Goal: Task Accomplishment & Management: Manage account settings

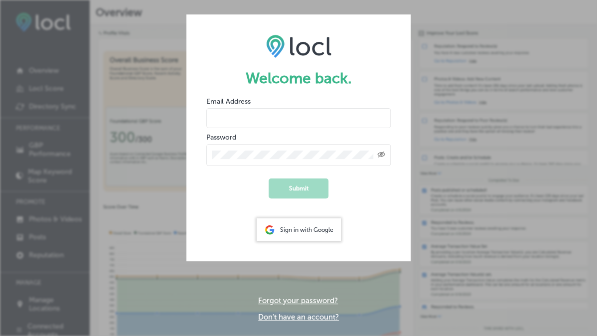
type input "[EMAIL_ADDRESS][DOMAIN_NAME]"
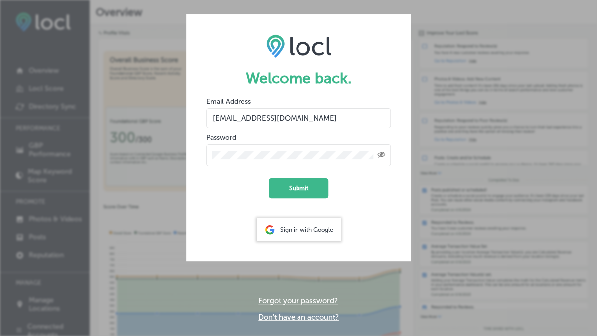
click at [395, 182] on form "Welcome back. Email Address [EMAIL_ADDRESS][DOMAIN_NAME] Password Created with …" at bounding box center [298, 137] width 224 height 246
click at [312, 185] on button "Submit" at bounding box center [298, 188] width 60 height 20
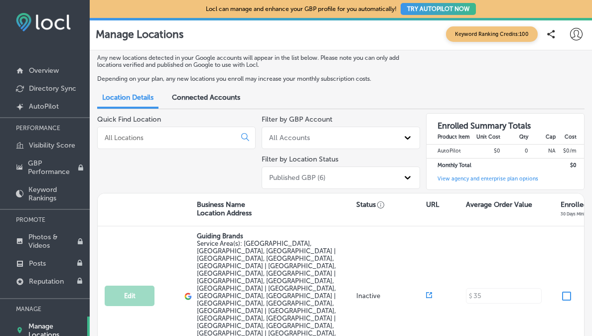
click at [572, 34] on icon at bounding box center [576, 34] width 12 height 12
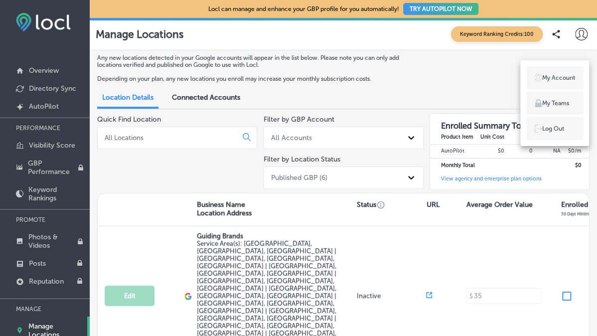
click at [548, 79] on p "My Account" at bounding box center [558, 77] width 33 height 9
select select "US"
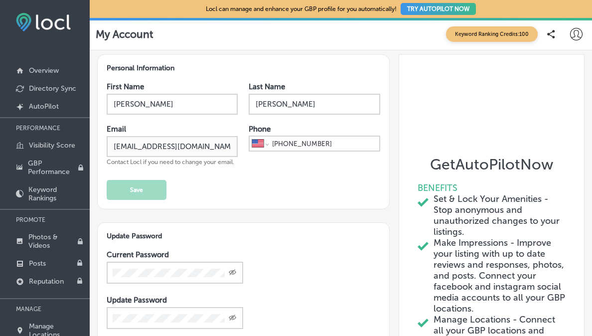
click at [571, 33] on icon at bounding box center [576, 34] width 12 height 12
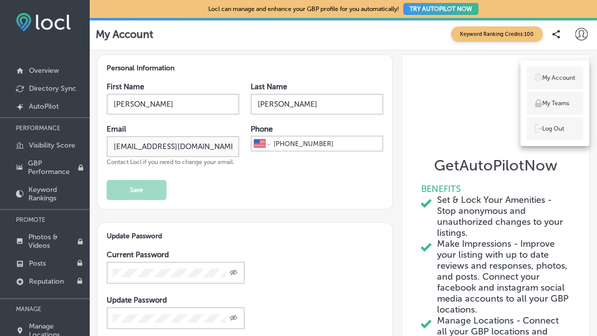
click at [555, 79] on p "My Account" at bounding box center [558, 77] width 33 height 9
drag, startPoint x: 595, startPoint y: 29, endPoint x: 589, endPoint y: 72, distance: 42.7
click at [589, 72] on div at bounding box center [298, 168] width 597 height 336
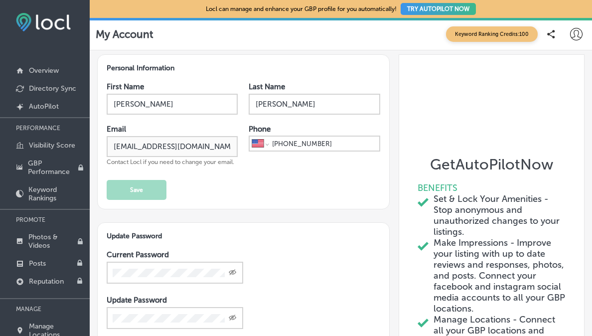
click at [351, 199] on div "First Name [PERSON_NAME] Last Name [PERSON_NAME] Email [EMAIL_ADDRESS][DOMAIN_N…" at bounding box center [243, 141] width 273 height 118
click at [52, 69] on p "Overview" at bounding box center [44, 70] width 30 height 8
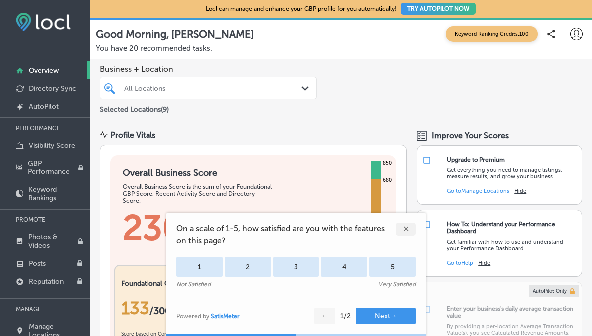
click at [407, 229] on div "✕" at bounding box center [405, 229] width 20 height 13
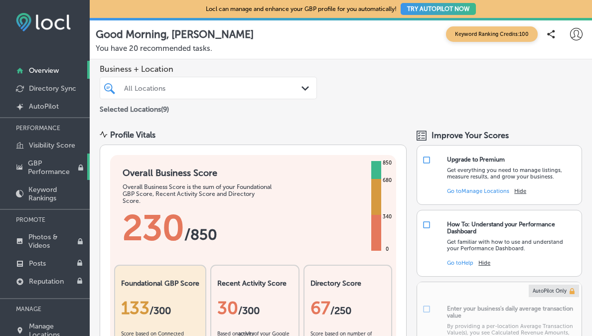
click at [36, 162] on p "GBP Performance" at bounding box center [53, 167] width 50 height 17
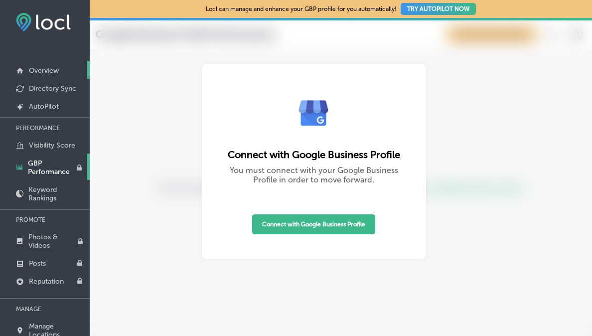
click at [45, 70] on p "Overview" at bounding box center [44, 70] width 30 height 8
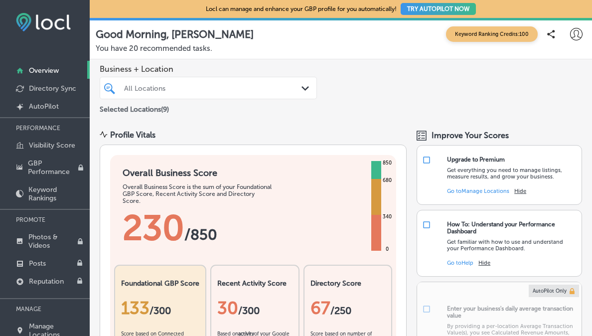
click at [573, 32] on icon at bounding box center [576, 34] width 12 height 12
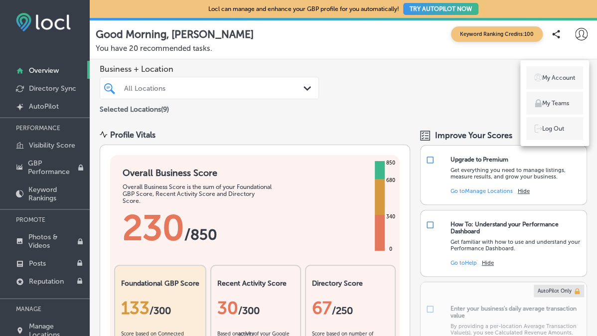
click at [556, 76] on p "My Account" at bounding box center [558, 77] width 33 height 9
select select "US"
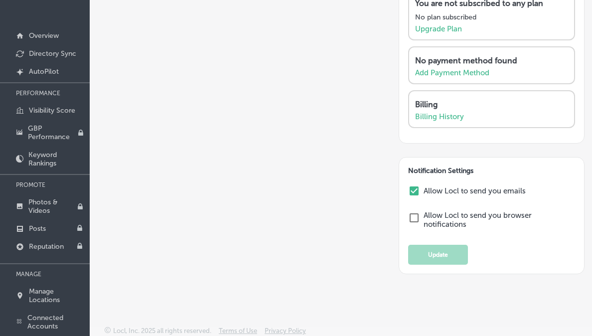
scroll to position [36, 0]
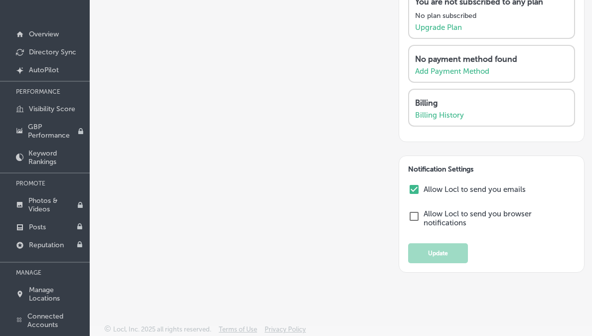
click at [413, 214] on input "checkbox" at bounding box center [414, 216] width 12 height 12
checkbox input "false"
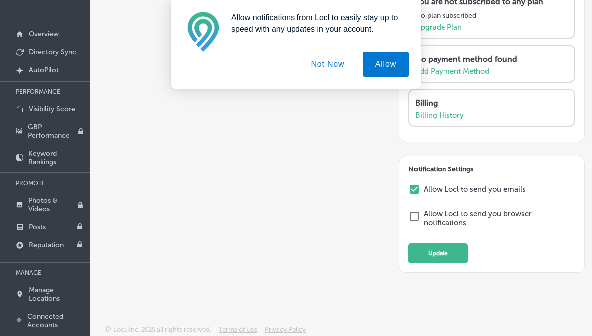
click at [330, 63] on button "Not Now" at bounding box center [327, 64] width 58 height 25
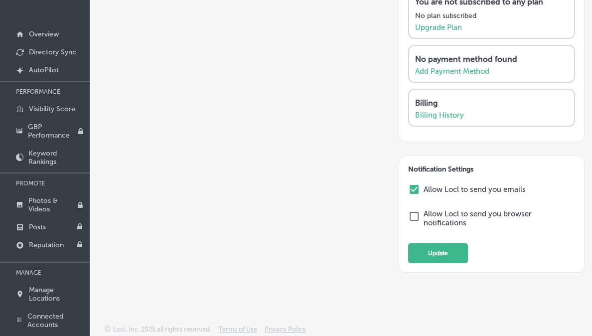
scroll to position [426, 0]
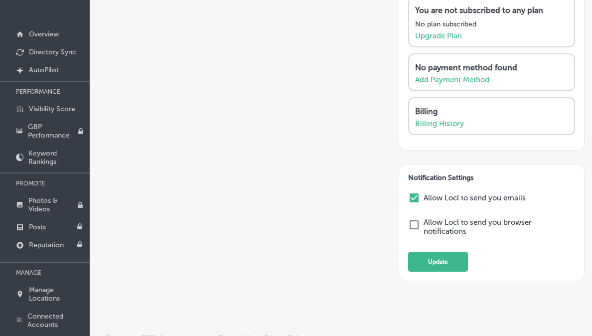
click at [409, 204] on input "checkbox" at bounding box center [414, 198] width 12 height 12
checkbox input "false"
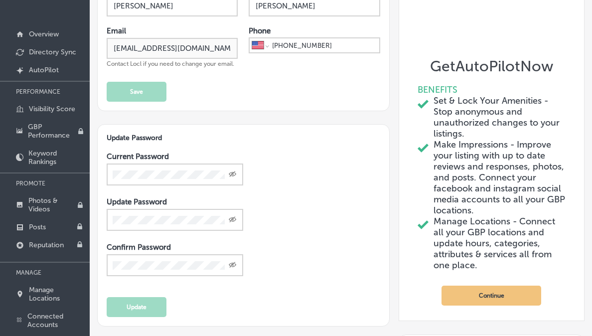
scroll to position [0, 0]
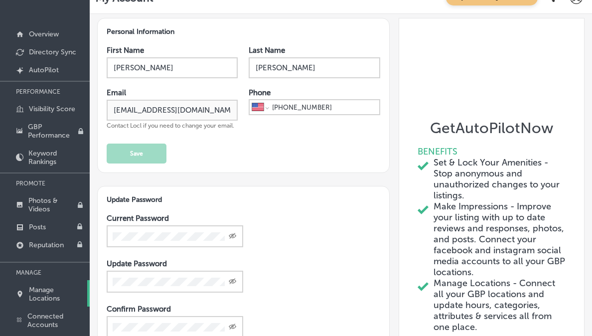
click at [34, 289] on p "Manage Locations" at bounding box center [57, 293] width 56 height 17
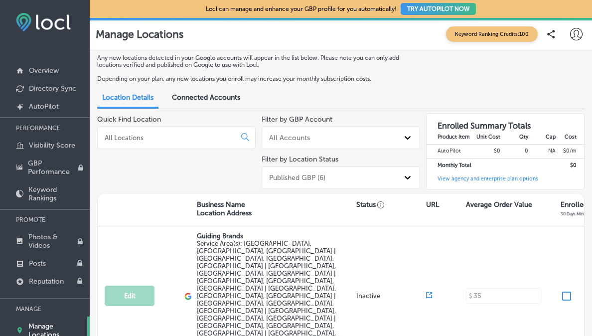
click at [576, 49] on div "Manage Locations Keyword Ranking Credits: 100" at bounding box center [341, 34] width 502 height 32
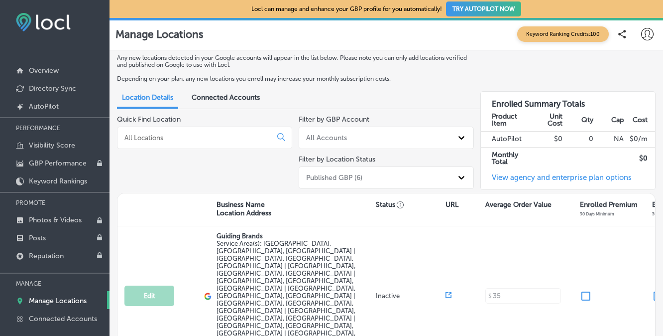
click at [219, 95] on span "Connected Accounts" at bounding box center [226, 97] width 68 height 8
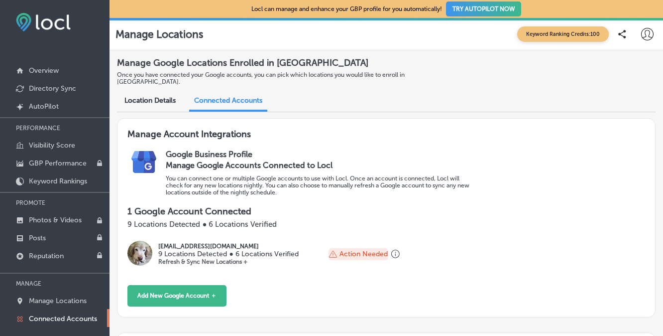
click at [152, 91] on div "Location Details" at bounding box center [150, 101] width 66 height 20
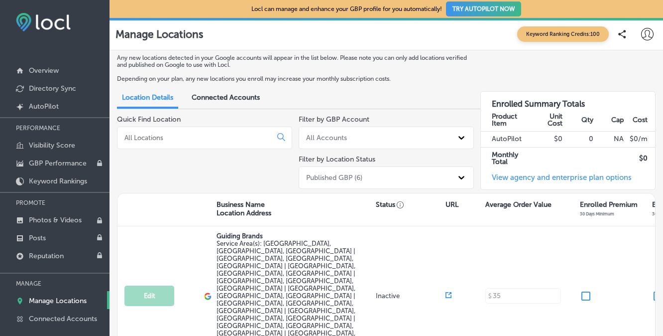
click at [596, 33] on icon at bounding box center [647, 34] width 12 height 12
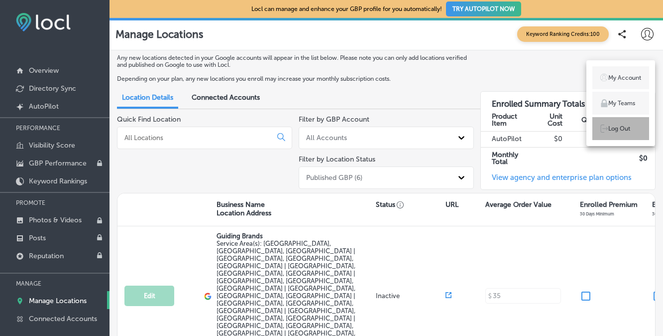
click at [596, 130] on p "Log Out" at bounding box center [619, 128] width 22 height 9
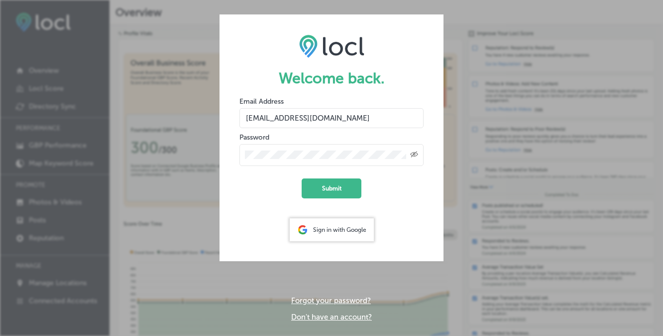
click at [466, 257] on div "Welcome back. Email Address [EMAIL_ADDRESS][DOMAIN_NAME] Password Created with …" at bounding box center [331, 168] width 663 height 336
